Goal: Information Seeking & Learning: Learn about a topic

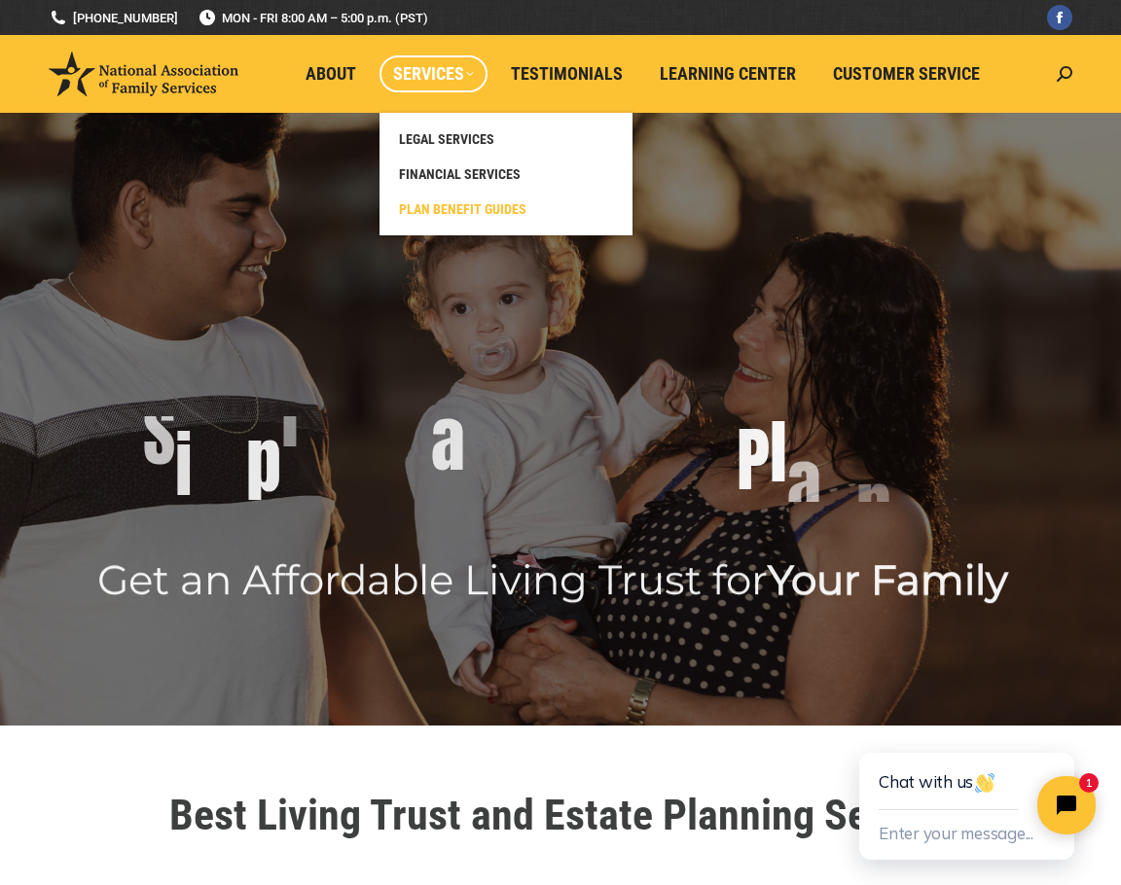
click at [468, 205] on span "PLAN BENEFIT GUIDES" at bounding box center [462, 209] width 127 height 18
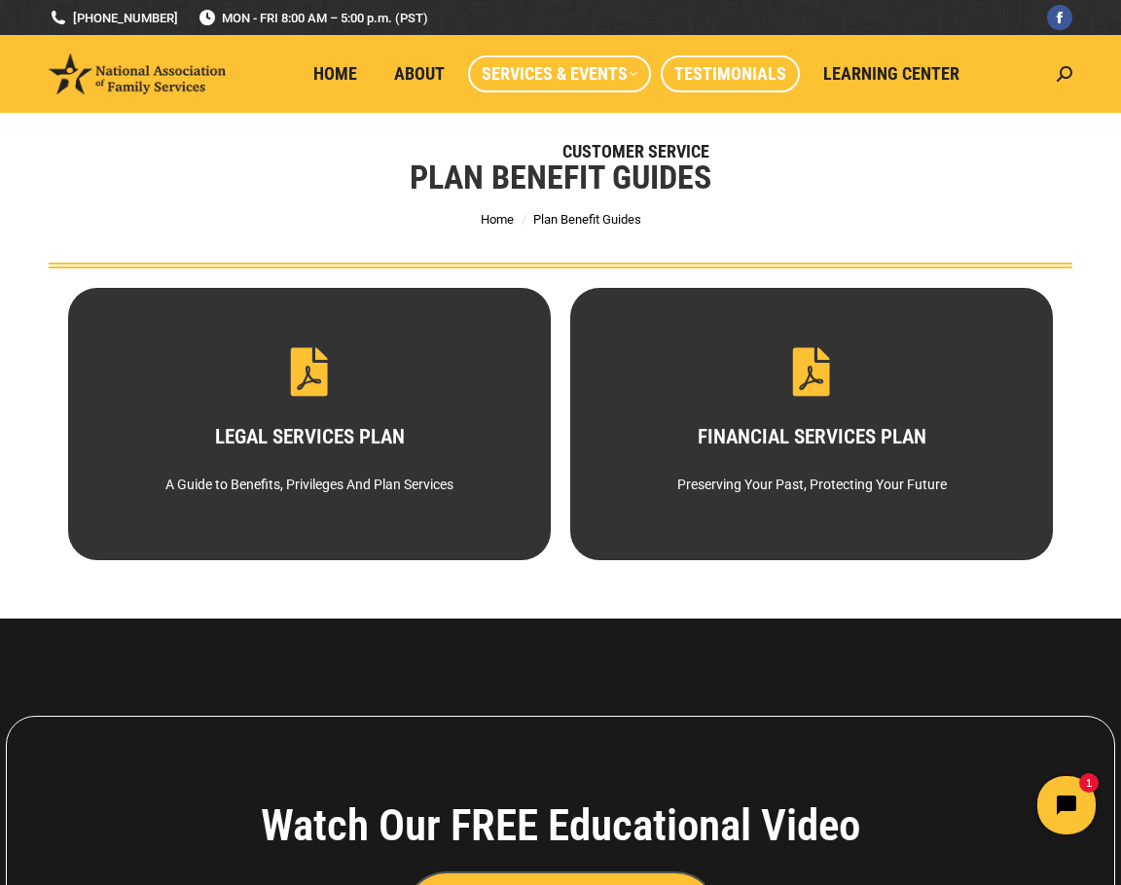
click at [729, 77] on span "Testimonials" at bounding box center [730, 73] width 112 height 21
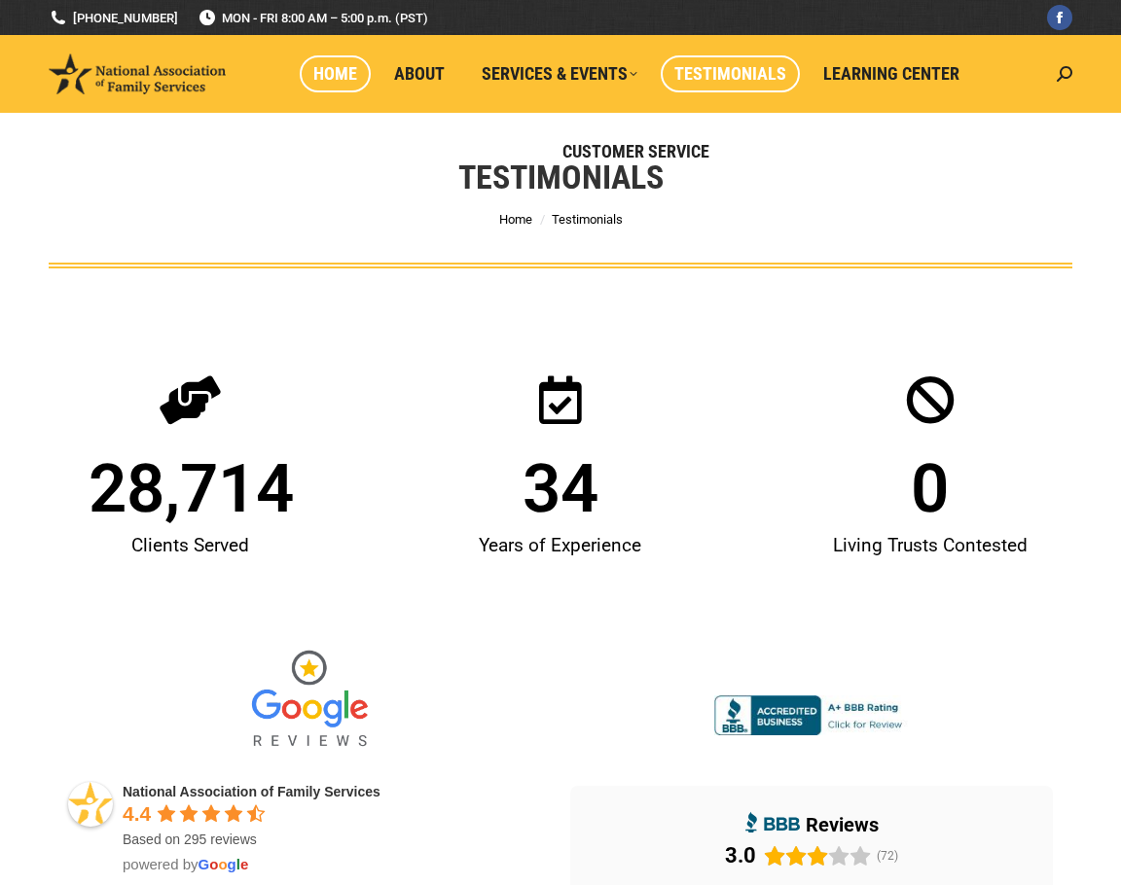
click at [347, 71] on span "Home" at bounding box center [335, 73] width 44 height 21
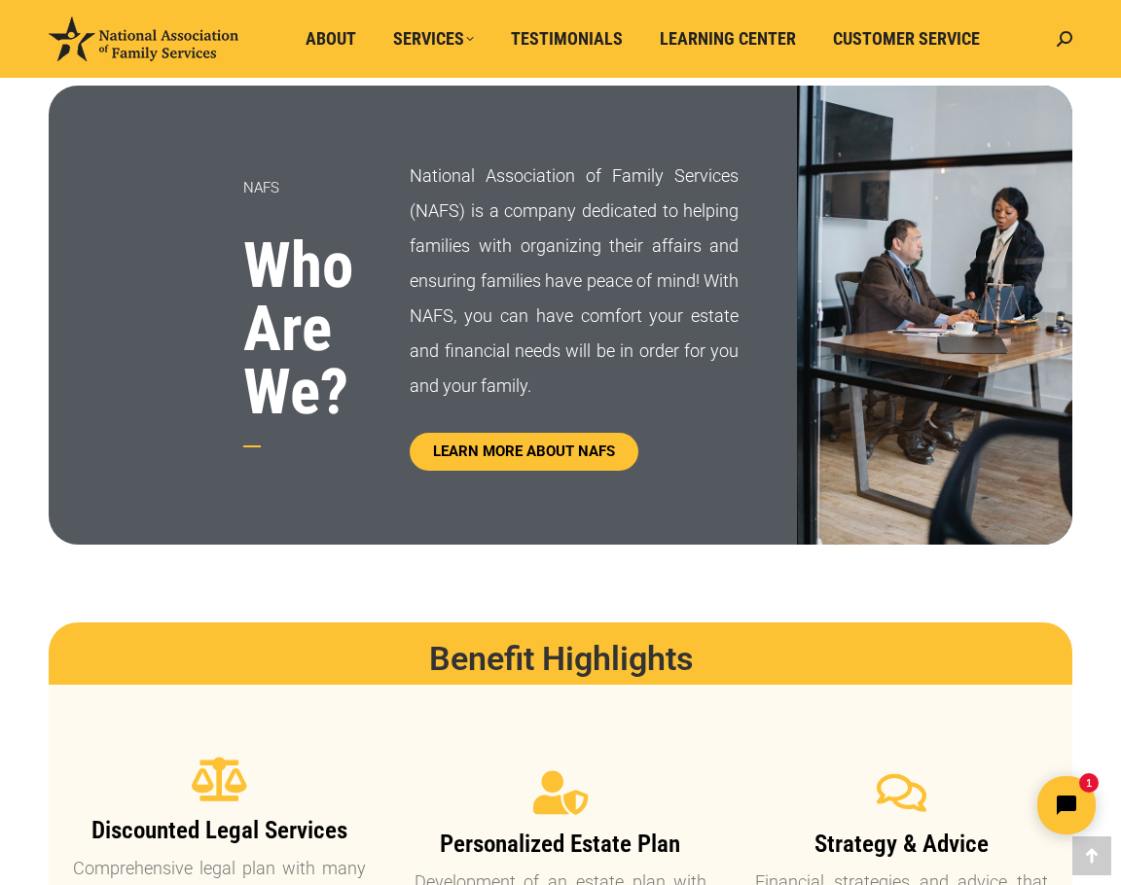
scroll to position [681, 0]
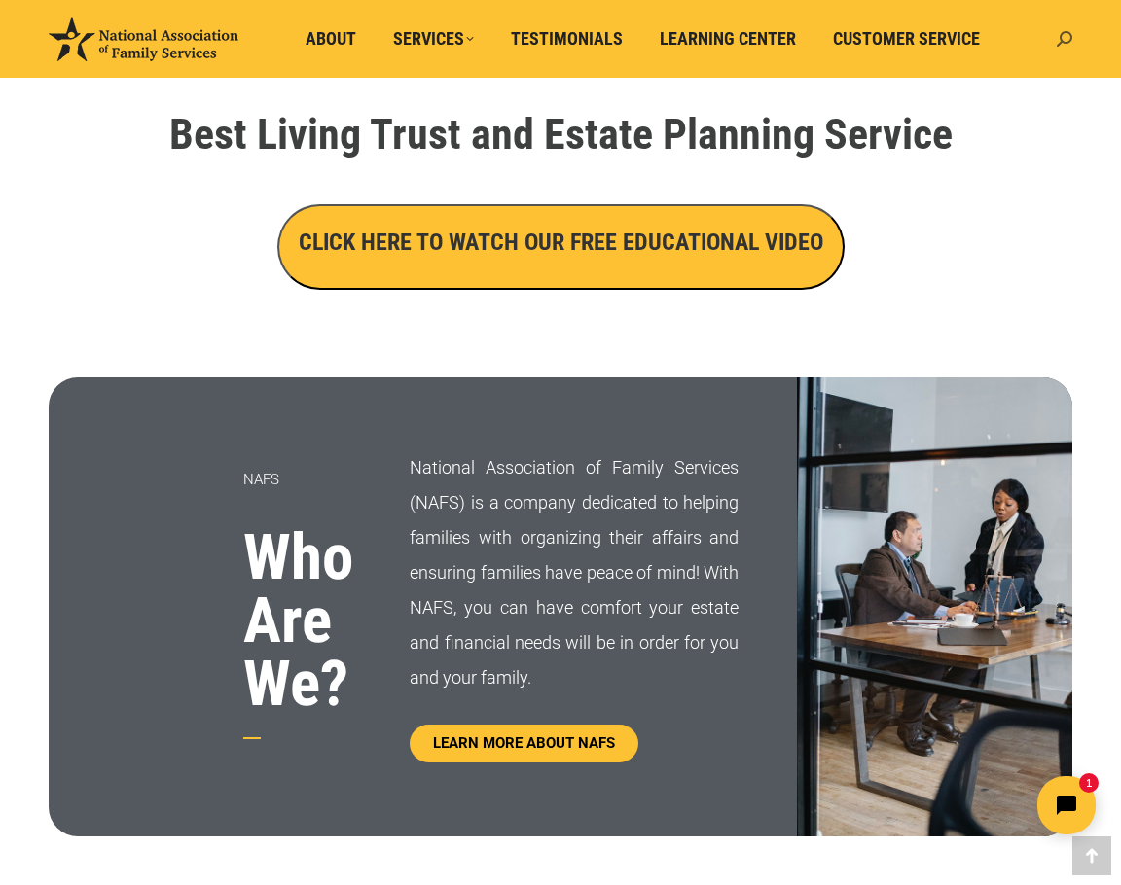
click at [1065, 41] on icon at bounding box center [1065, 39] width 16 height 16
type input "plan"
click input "Go!" at bounding box center [0, 0] width 0 height 0
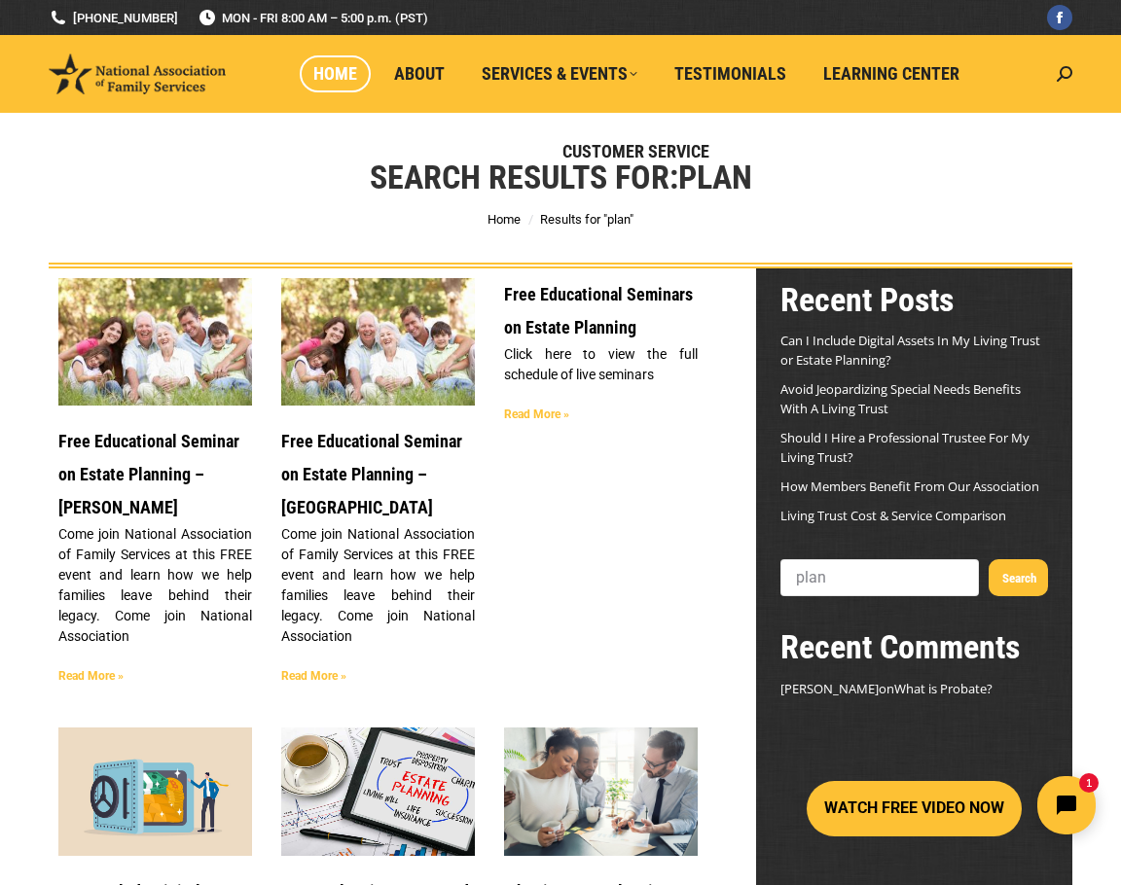
click at [338, 75] on span "Home" at bounding box center [335, 73] width 44 height 21
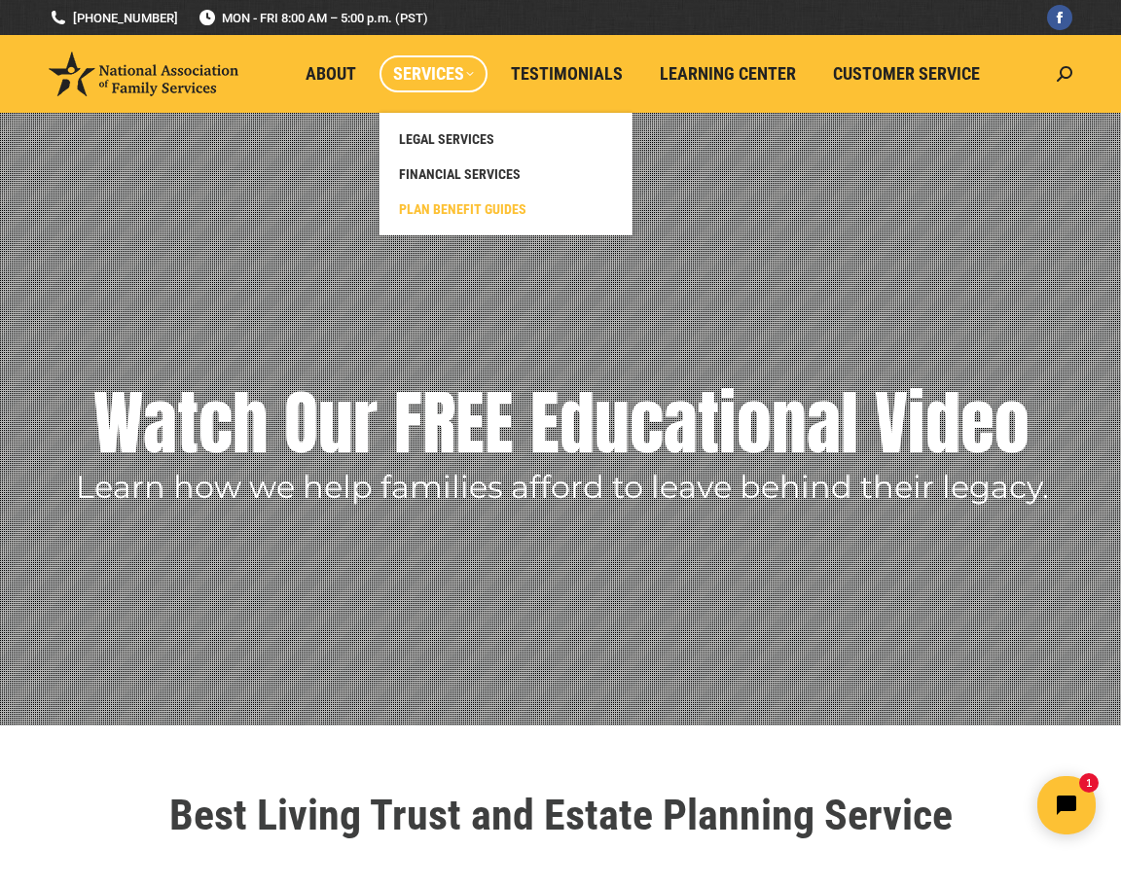
click at [450, 210] on span "PLAN BENEFIT GUIDES" at bounding box center [462, 209] width 127 height 18
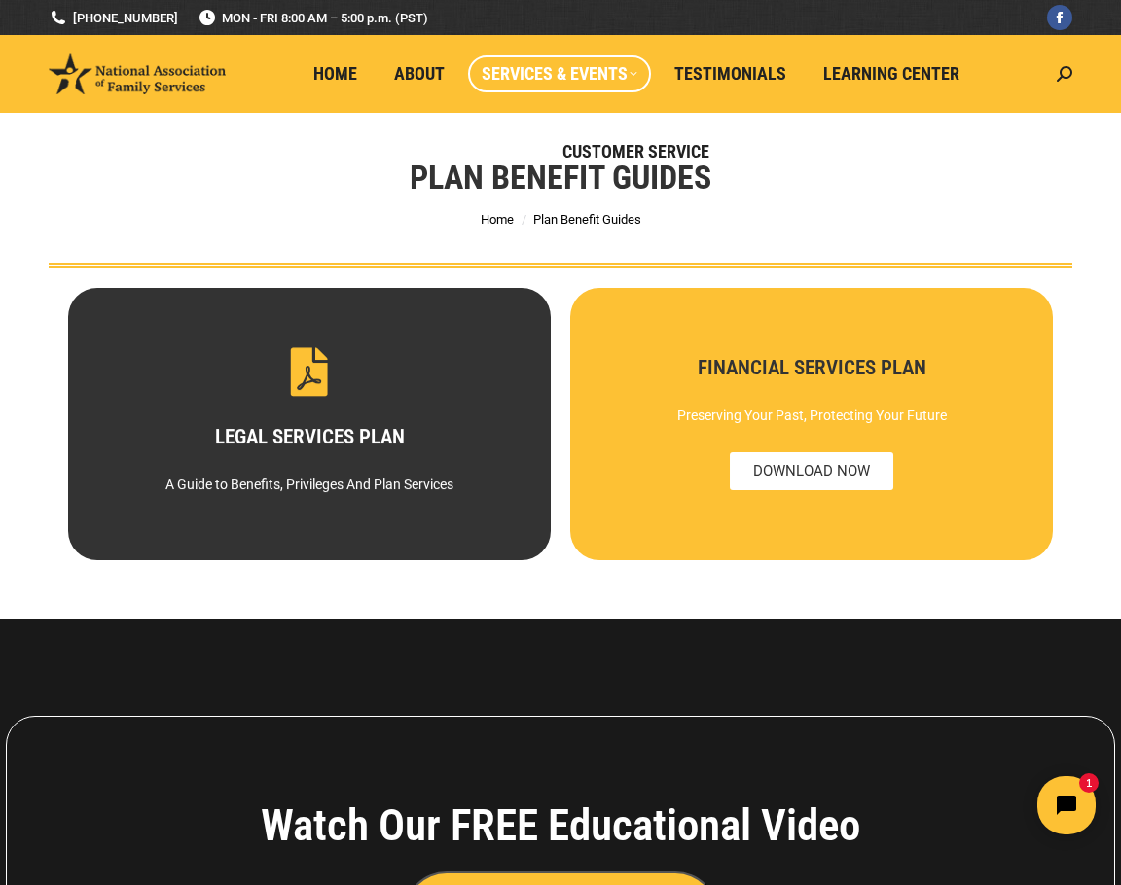
click at [822, 427] on div "Preserving Your Past, Protecting Your Future" at bounding box center [811, 415] width 414 height 35
